Goal: Navigation & Orientation: Find specific page/section

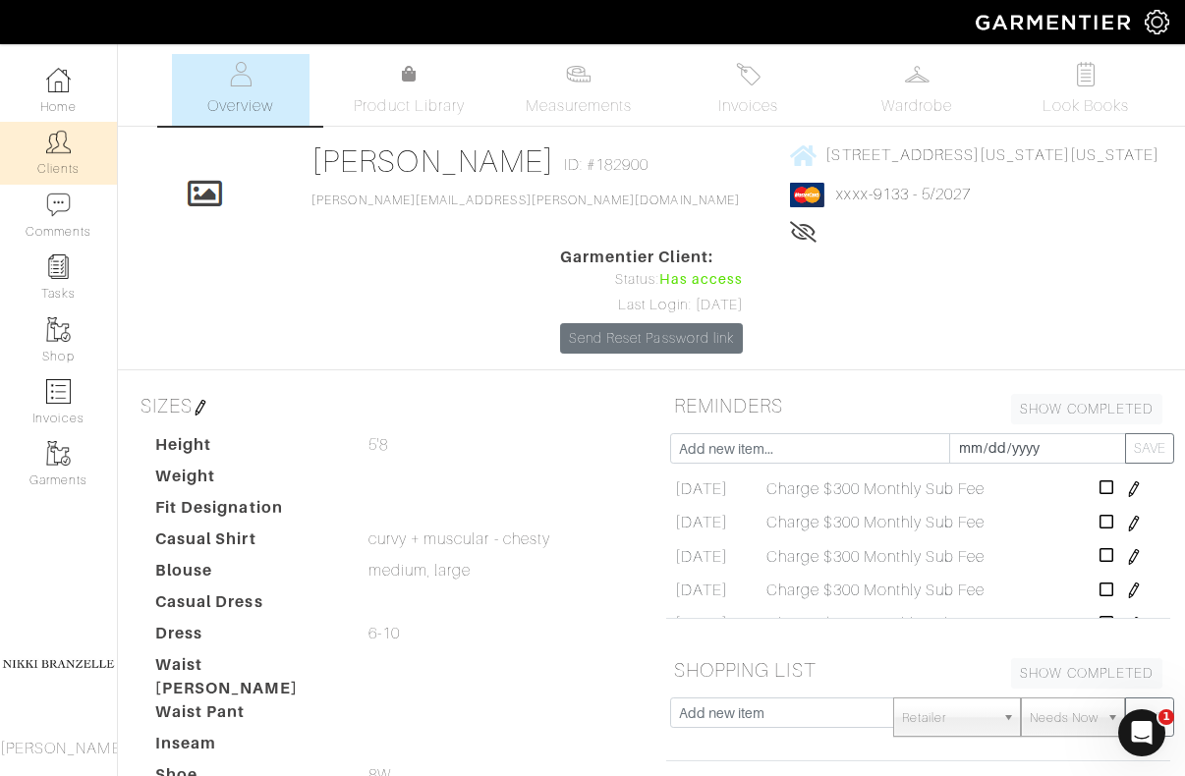
click at [64, 158] on link "Clients" at bounding box center [58, 153] width 117 height 62
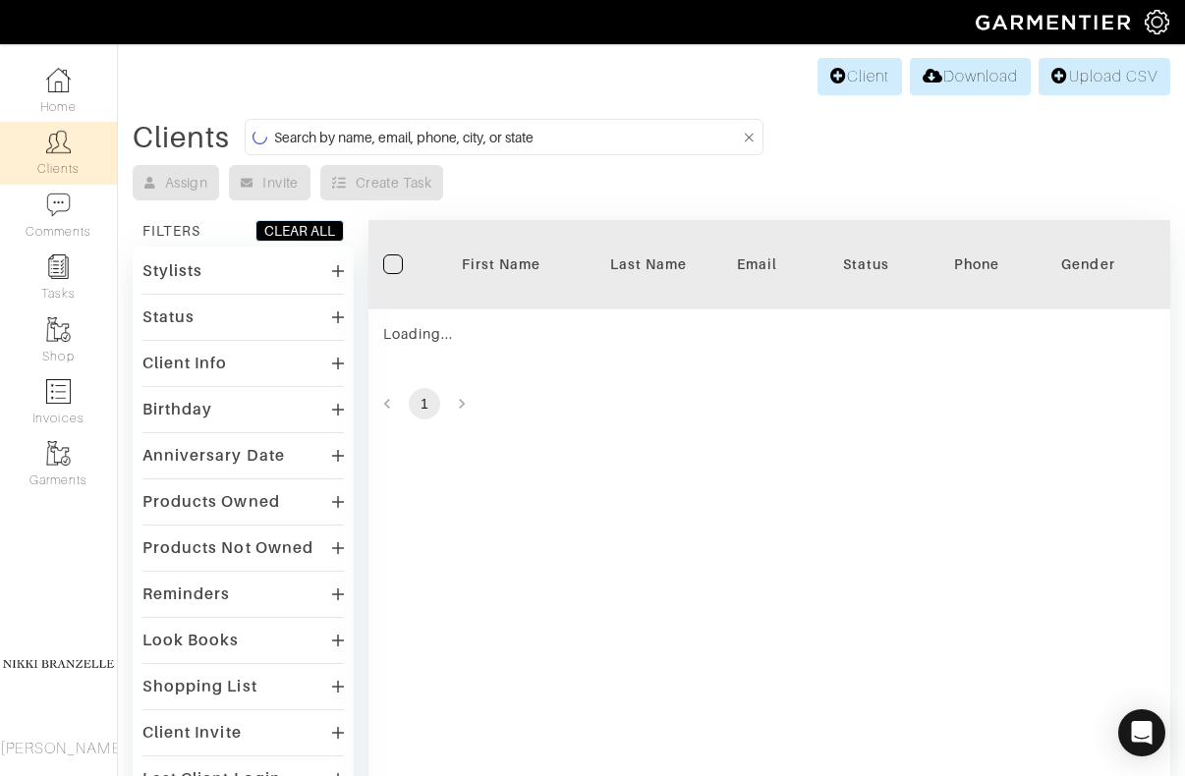
click at [348, 138] on input at bounding box center [507, 137] width 466 height 25
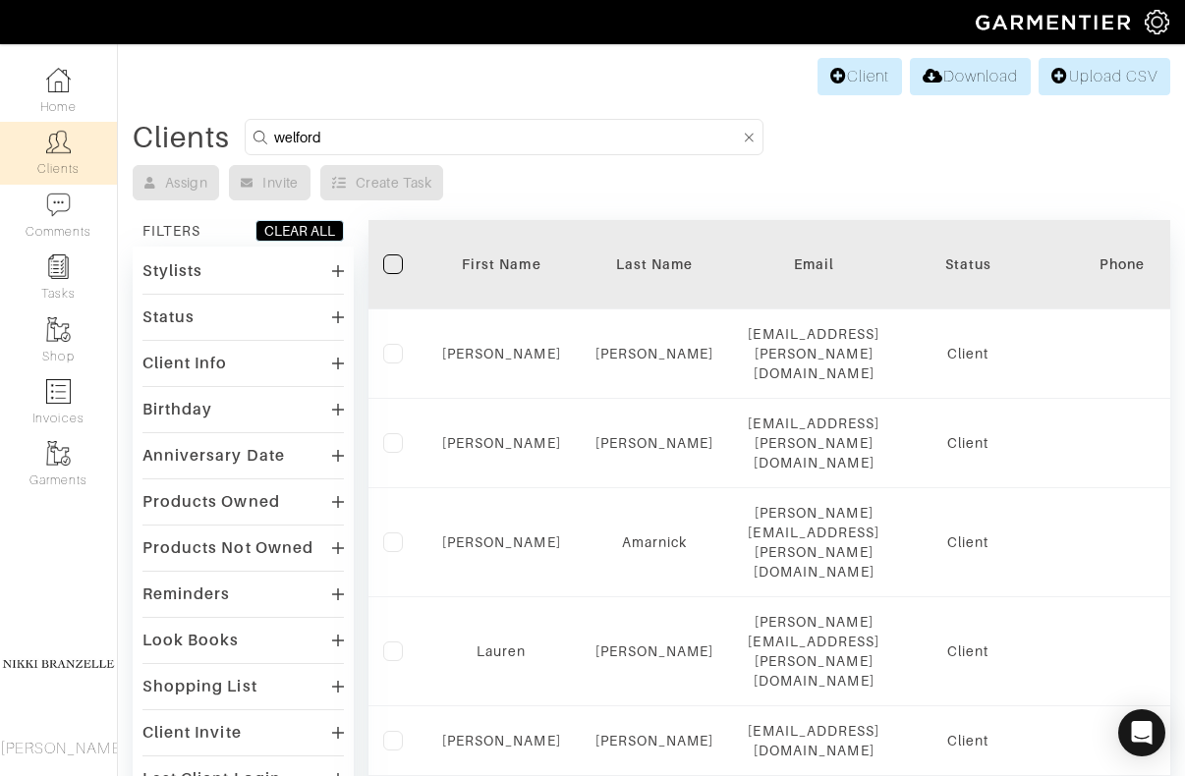
type input "welford"
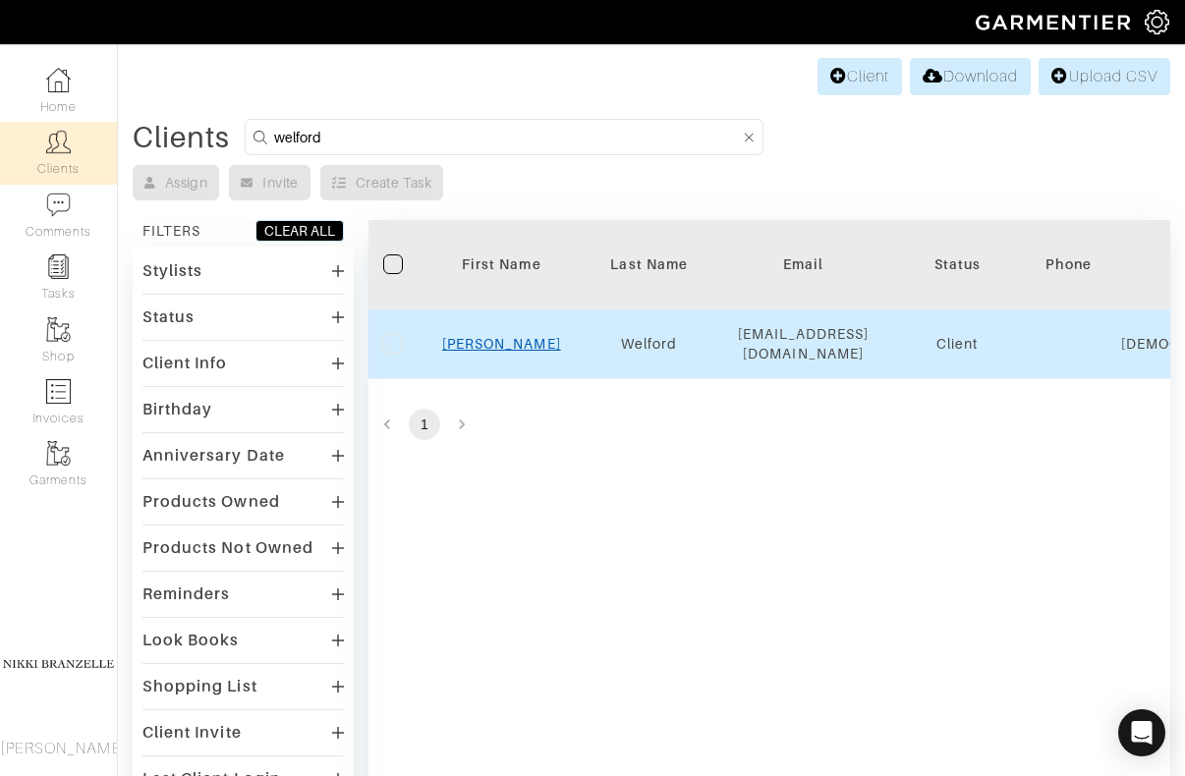
click at [506, 336] on link "[PERSON_NAME]" at bounding box center [501, 344] width 119 height 16
